Goal: Communication & Community: Answer question/provide support

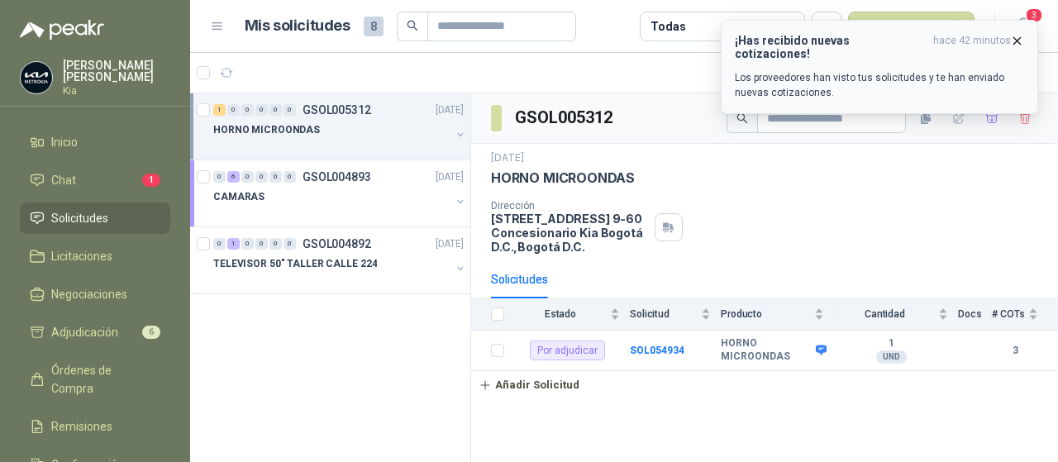
click at [1018, 38] on icon "button" at bounding box center [1017, 41] width 14 height 14
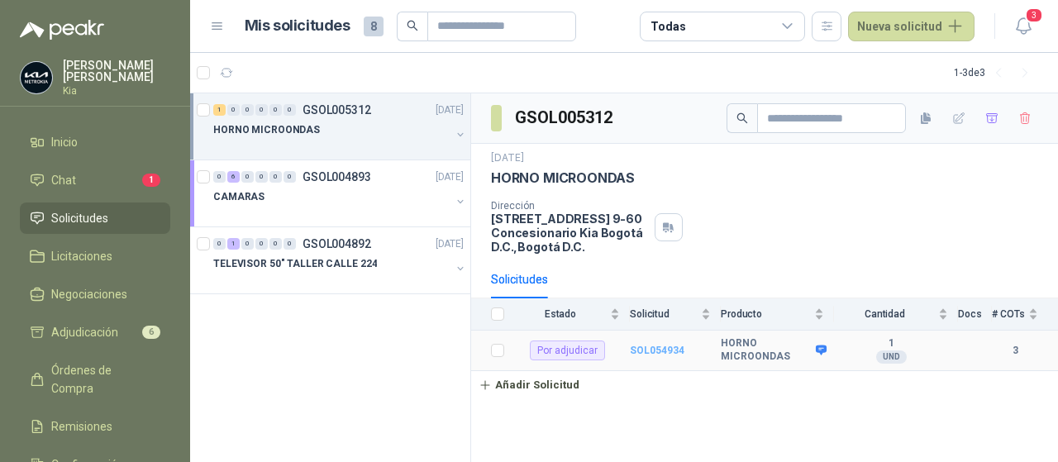
click at [655, 345] on b "SOL054934" at bounding box center [657, 351] width 55 height 12
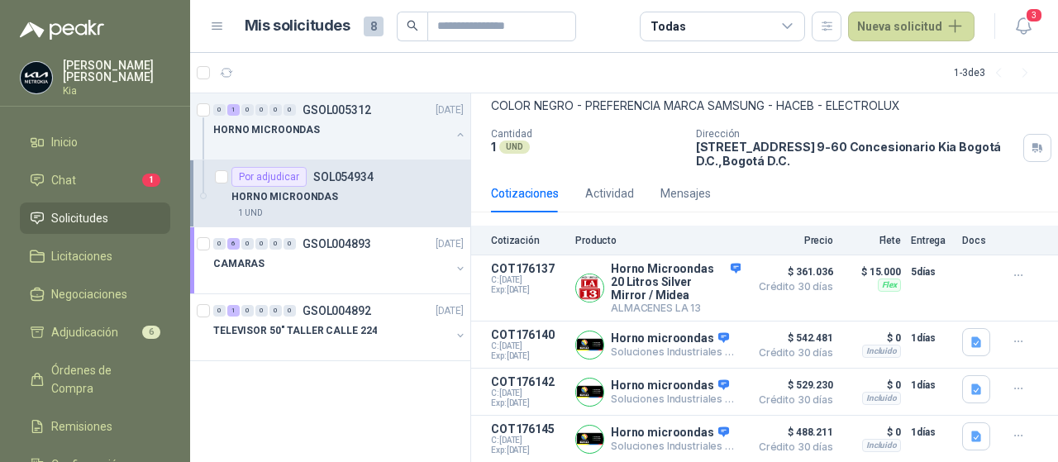
scroll to position [91, 0]
click at [306, 72] on icon "button" at bounding box center [300, 73] width 14 height 14
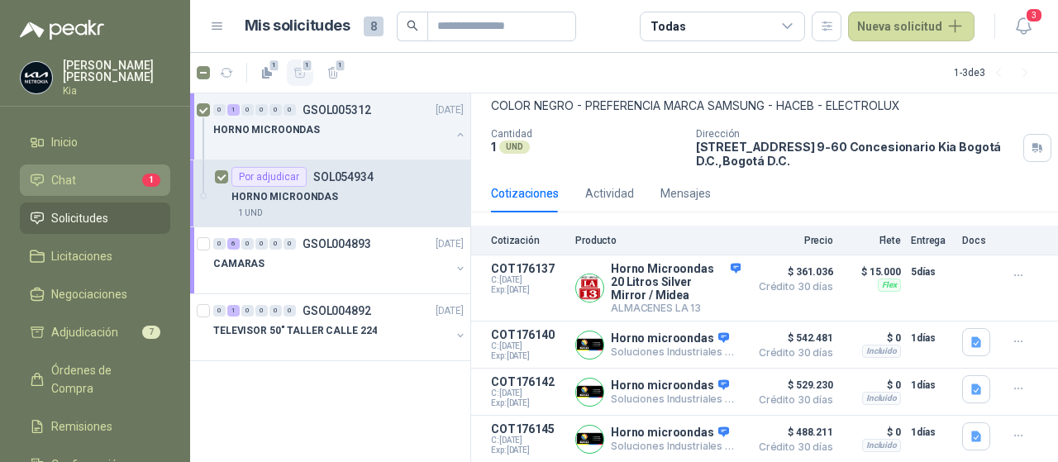
click at [119, 174] on li "Chat 1" at bounding box center [95, 180] width 131 height 18
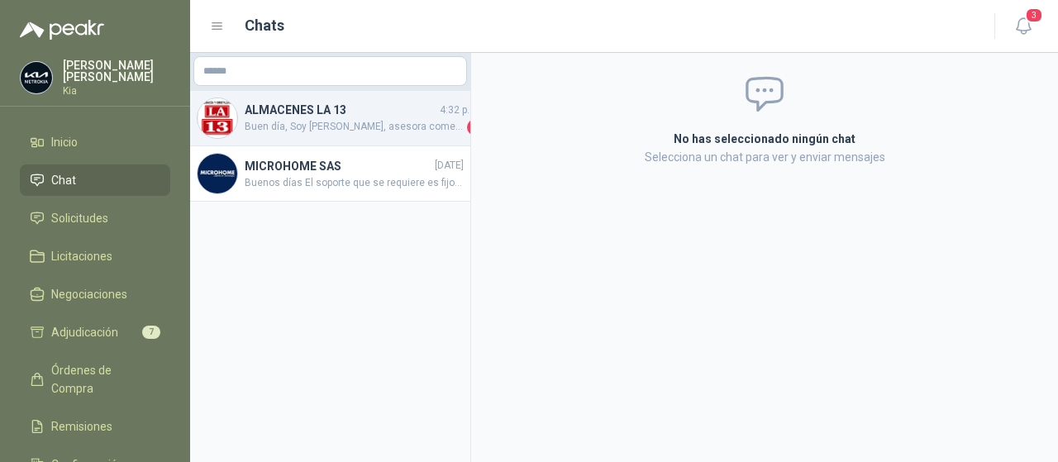
click at [354, 126] on span "Buen día, Soy [PERSON_NAME], asesora comercial [PERSON_NAME] y Cristalería La 1…" at bounding box center [354, 127] width 219 height 17
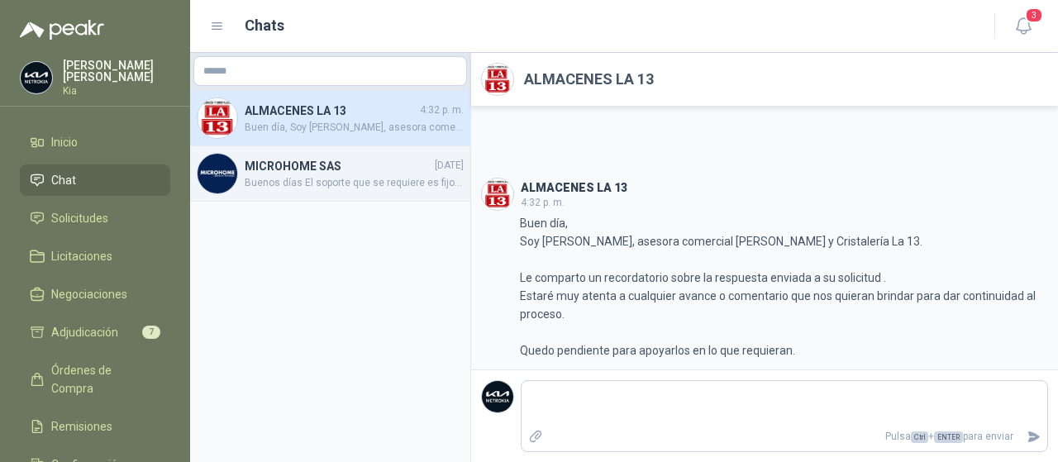
click at [293, 179] on span "Buenos días El soporte que se requiere es fijo .. gracias" at bounding box center [354, 183] width 219 height 16
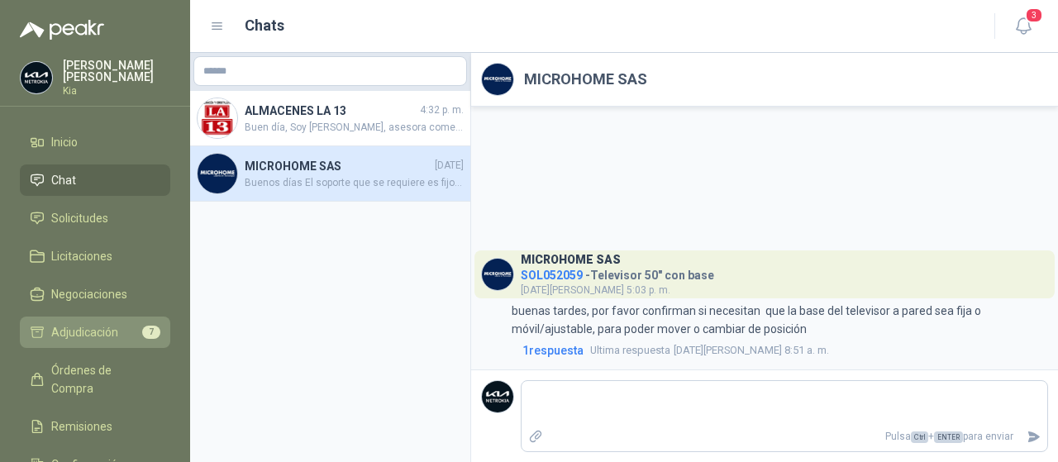
click at [89, 327] on span "Adjudicación" at bounding box center [84, 332] width 67 height 18
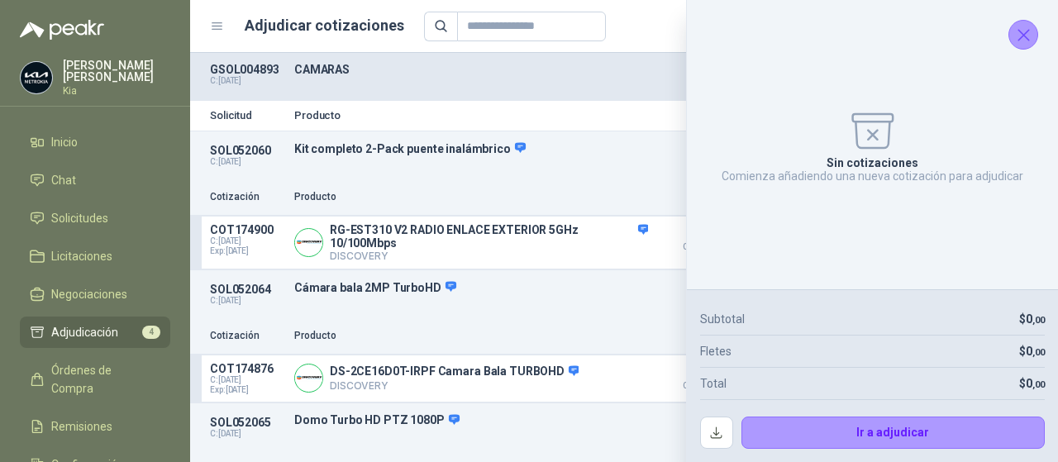
click at [1026, 34] on icon "Cerrar" at bounding box center [1023, 35] width 21 height 21
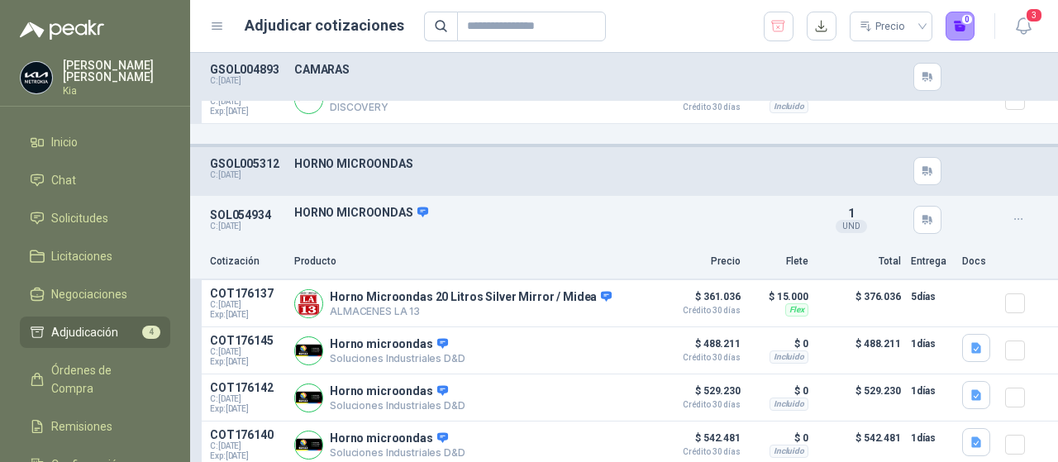
scroll to position [416, 0]
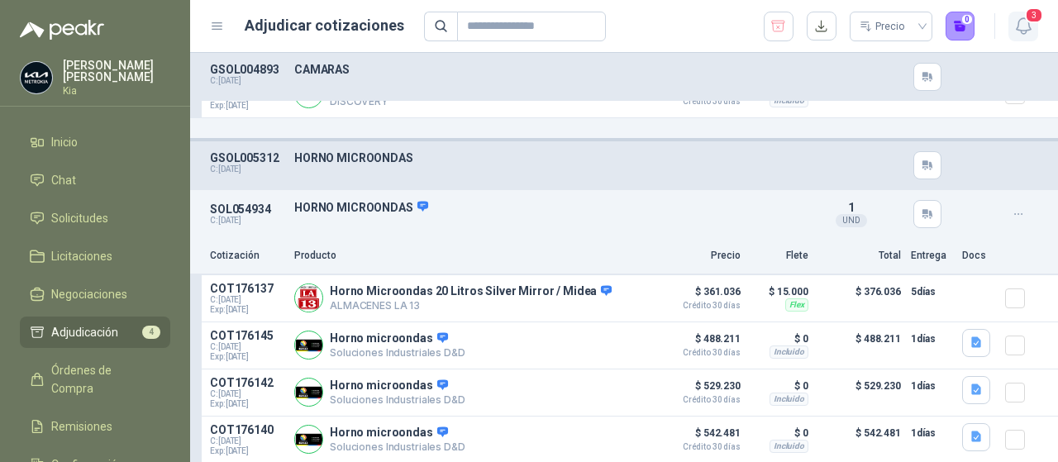
click at [1020, 26] on icon "button" at bounding box center [1023, 26] width 21 height 21
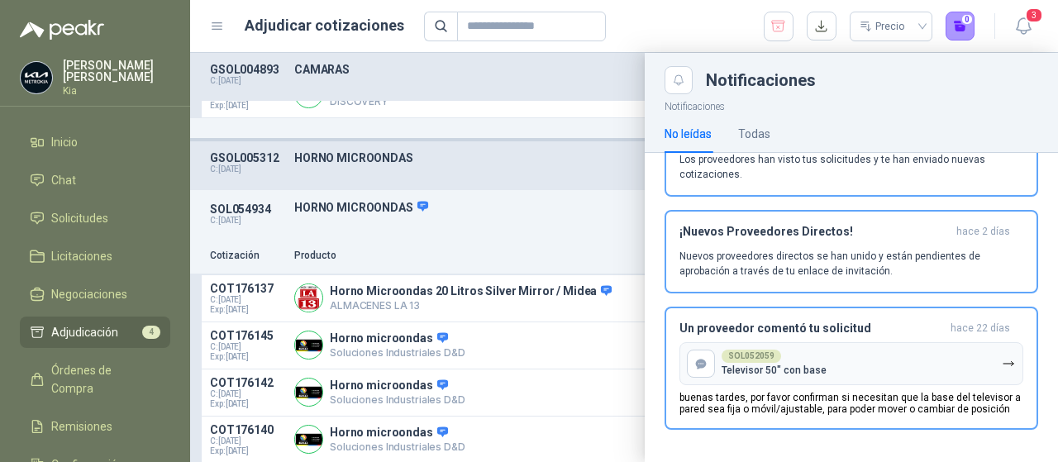
scroll to position [0, 0]
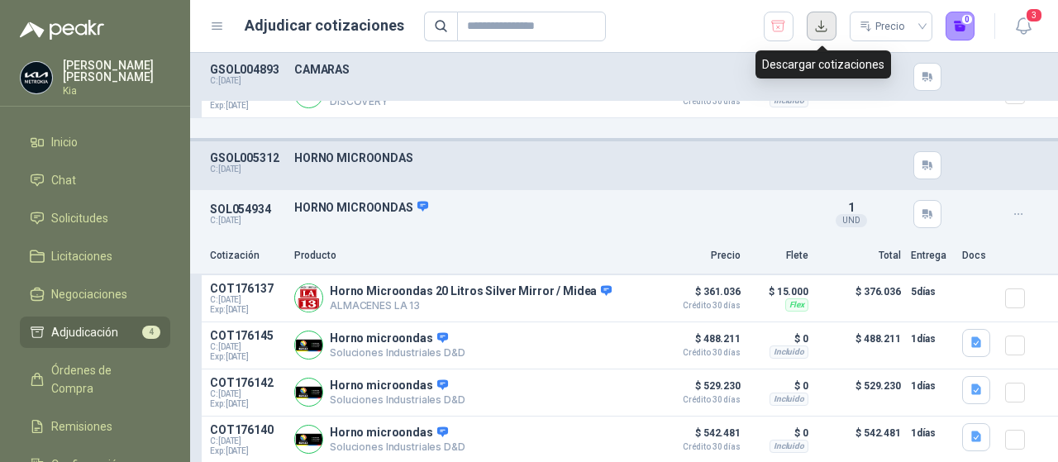
click at [818, 23] on button "button" at bounding box center [822, 27] width 30 height 30
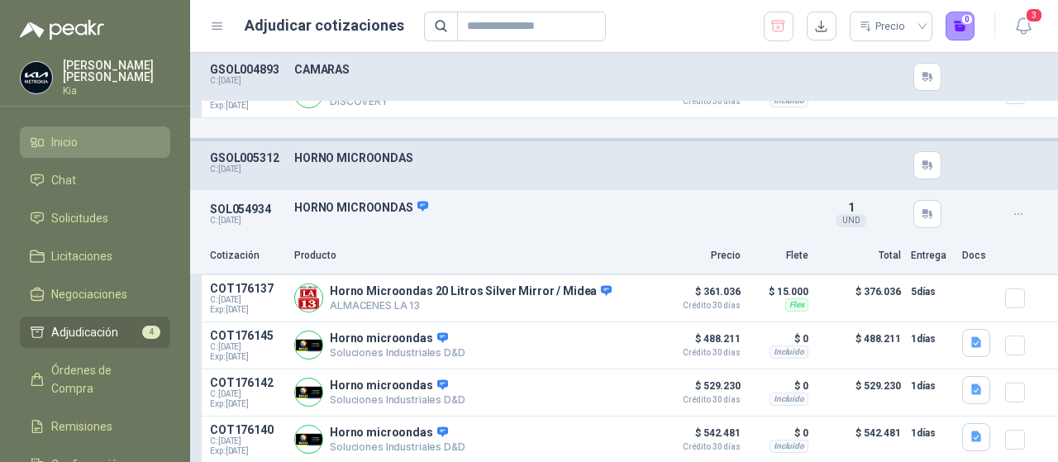
click at [57, 140] on span "Inicio" at bounding box center [64, 142] width 26 height 18
